Goal: Task Accomplishment & Management: Manage account settings

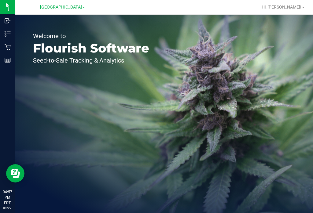
click at [9, 39] on div "Inventory" at bounding box center [8, 34] width 13 height 12
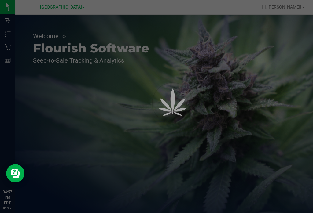
click at [293, 8] on div at bounding box center [156, 106] width 313 height 213
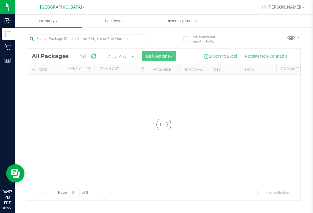
click at [287, 8] on span "Hi, [PERSON_NAME]!" at bounding box center [282, 7] width 40 height 5
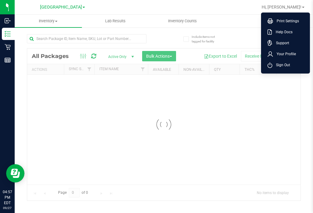
click at [282, 61] on li "Sign Out" at bounding box center [286, 65] width 46 height 11
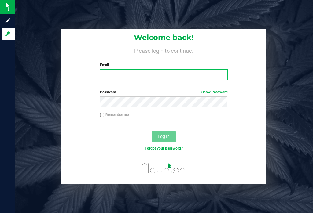
click at [193, 72] on input "Email" at bounding box center [163, 74] width 127 height 11
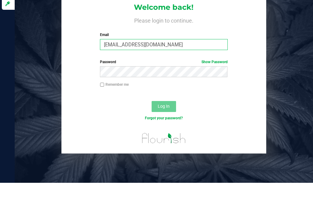
type input "[EMAIL_ADDRESS][DOMAIN_NAME]"
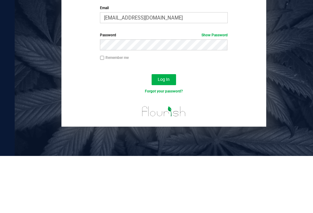
click at [164, 131] on button "Log In" at bounding box center [164, 136] width 24 height 11
